Goal: Task Accomplishment & Management: Use online tool/utility

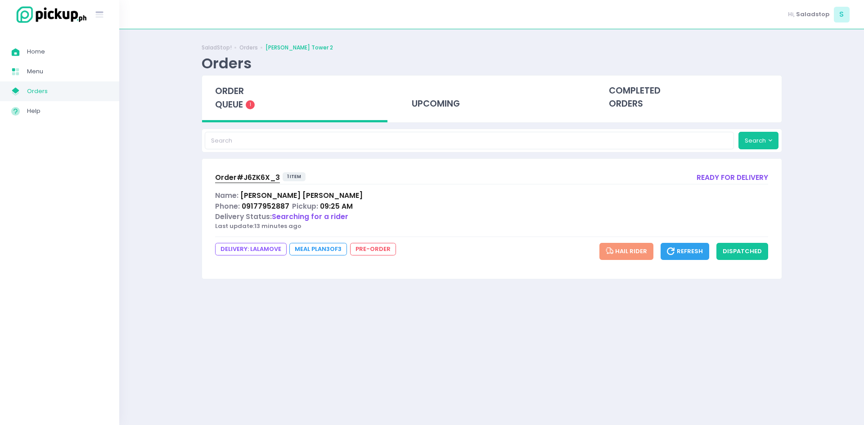
click at [308, 219] on span "Searching for a rider" at bounding box center [310, 216] width 77 height 9
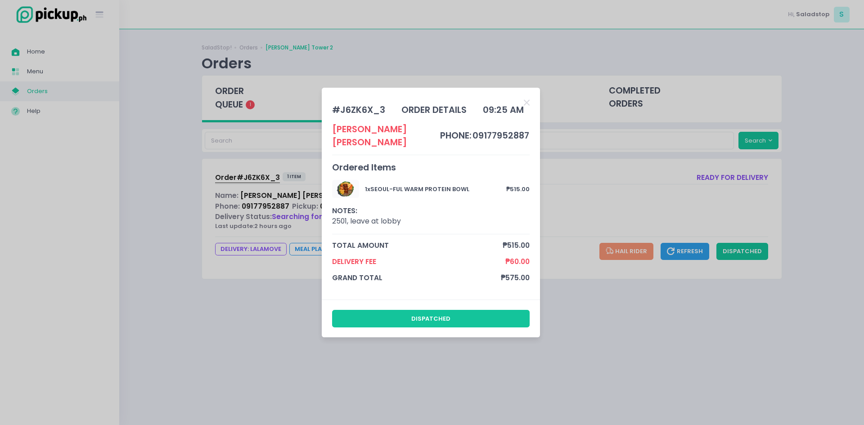
click at [575, 162] on div "# J6ZK6X_3 order details 09:25 AM [PERSON_NAME] phone: 09177952887 Ordered Item…" at bounding box center [432, 212] width 864 height 425
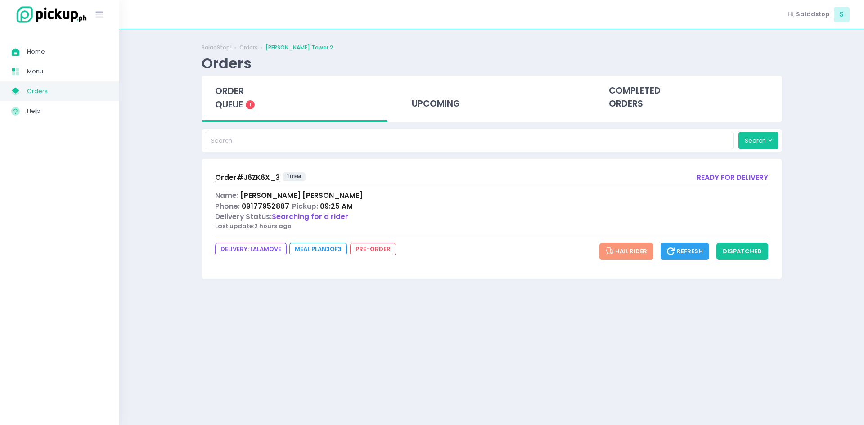
click at [19, 95] on icon "My Store Created with Sketch." at bounding box center [15, 91] width 10 height 10
click at [272, 243] on span "DELIVERY: lalamove" at bounding box center [251, 249] width 72 height 13
click at [288, 219] on span "Delivery Cancelled" at bounding box center [306, 216] width 68 height 9
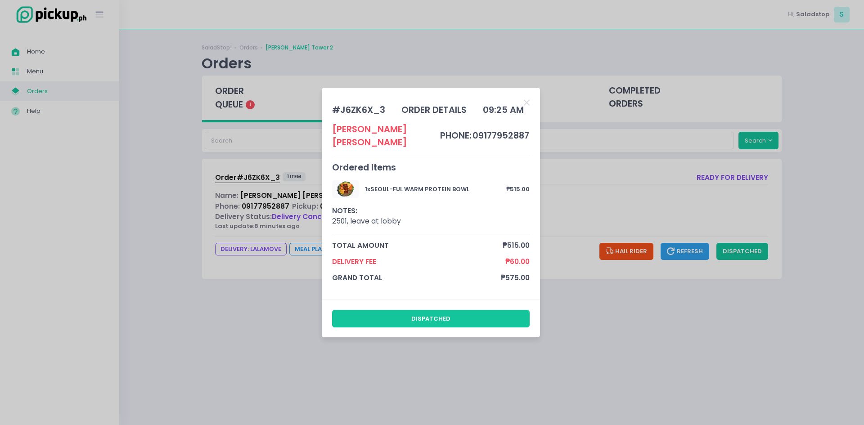
click at [305, 355] on div "# J6ZK6X_3 order details 09:25 AM [PERSON_NAME] phone: 09177952887 Ordered Item…" at bounding box center [432, 212] width 864 height 425
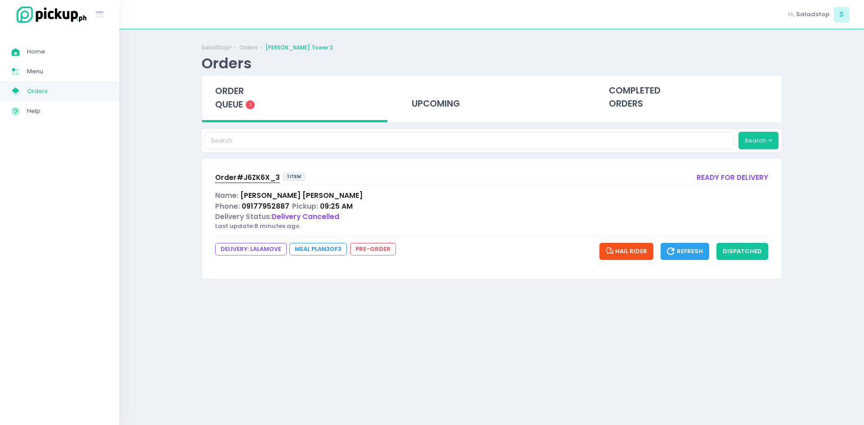
click at [324, 255] on span "Meal Plan 3 of 3" at bounding box center [318, 249] width 58 height 13
click at [325, 249] on span "Meal Plan 3 of 3" at bounding box center [318, 249] width 58 height 13
click at [747, 173] on div "ready for delivery" at bounding box center [733, 178] width 72 height 12
click at [672, 251] on icon "button" at bounding box center [672, 251] width 10 height 11
click at [675, 250] on icon "button" at bounding box center [672, 251] width 10 height 11
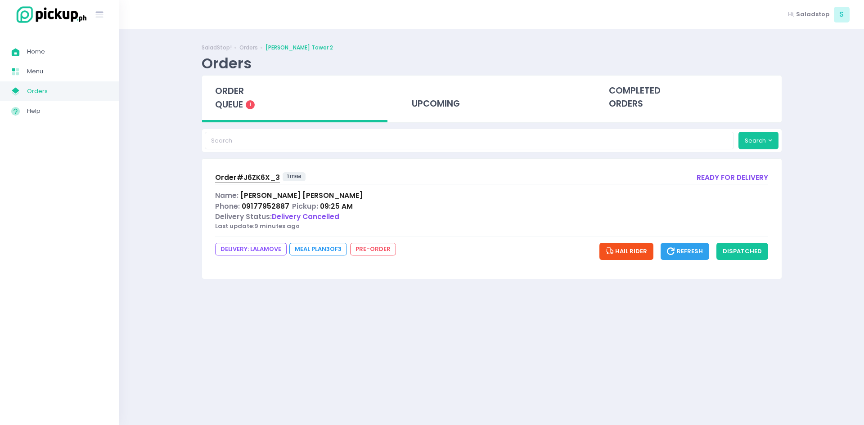
click at [624, 250] on span "Hail Rider" at bounding box center [627, 251] width 42 height 9
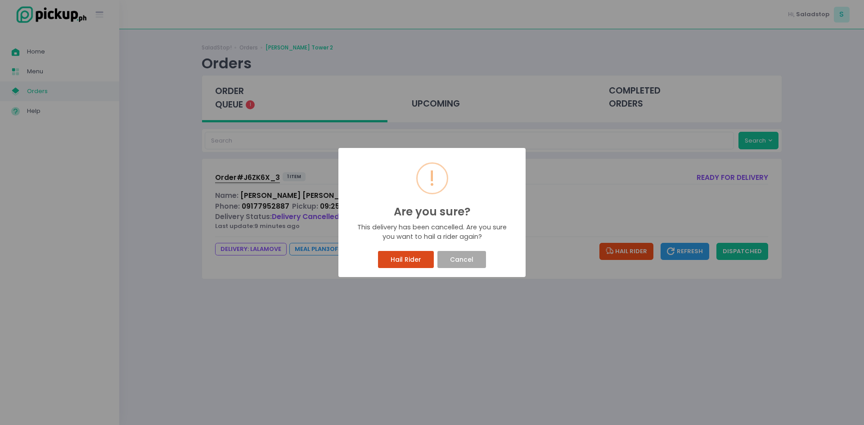
click at [413, 262] on button "Hail Rider" at bounding box center [405, 259] width 55 height 17
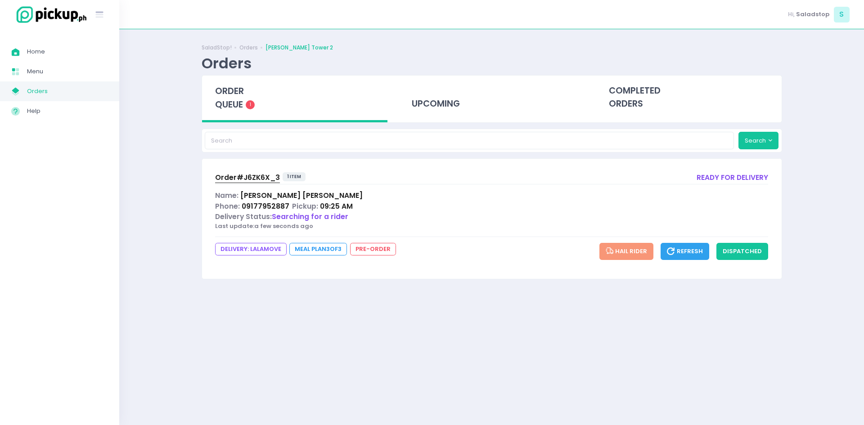
click at [677, 256] on icon "button" at bounding box center [672, 251] width 10 height 11
